Goal: Transaction & Acquisition: Purchase product/service

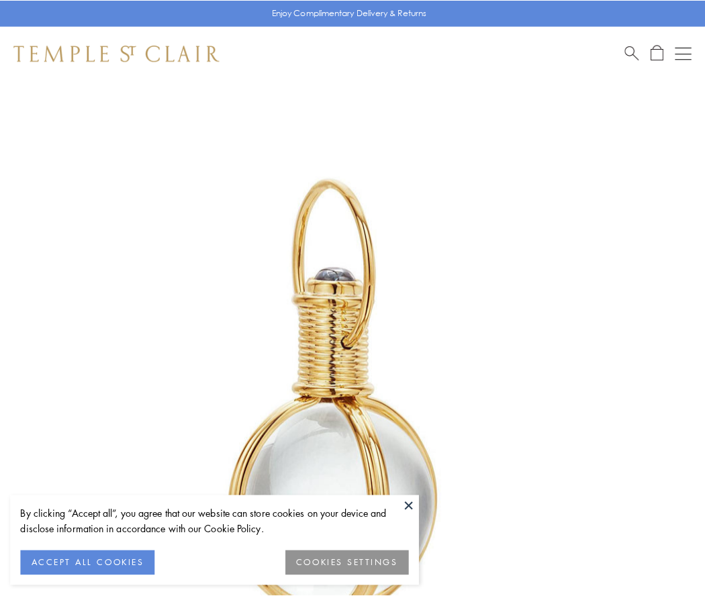
scroll to position [350, 0]
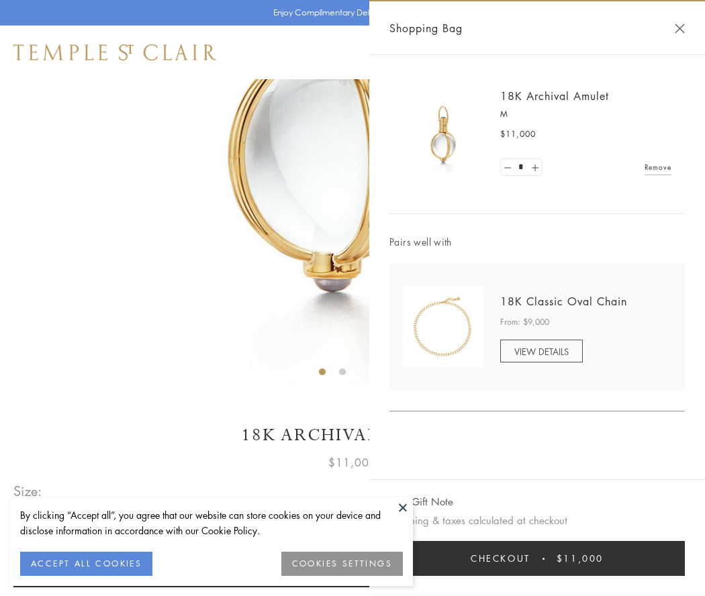
click at [537, 559] on button "Checkout $11,000" at bounding box center [536, 558] width 295 height 35
